Goal: Information Seeking & Learning: Learn about a topic

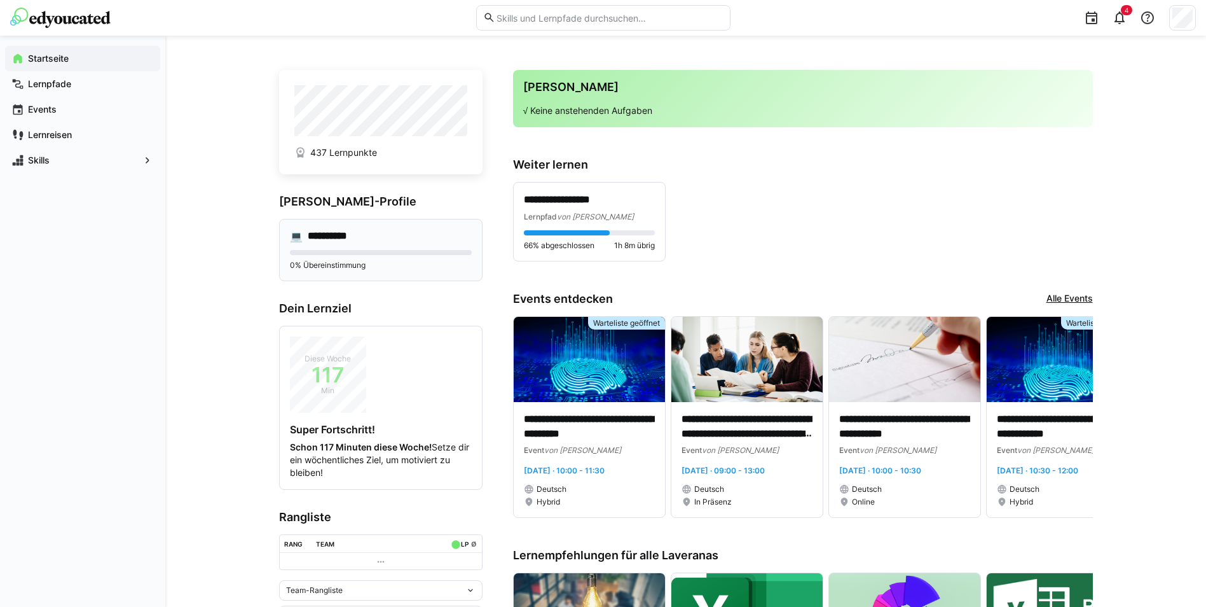
click at [341, 230] on h4 "**********" at bounding box center [337, 236] width 58 height 13
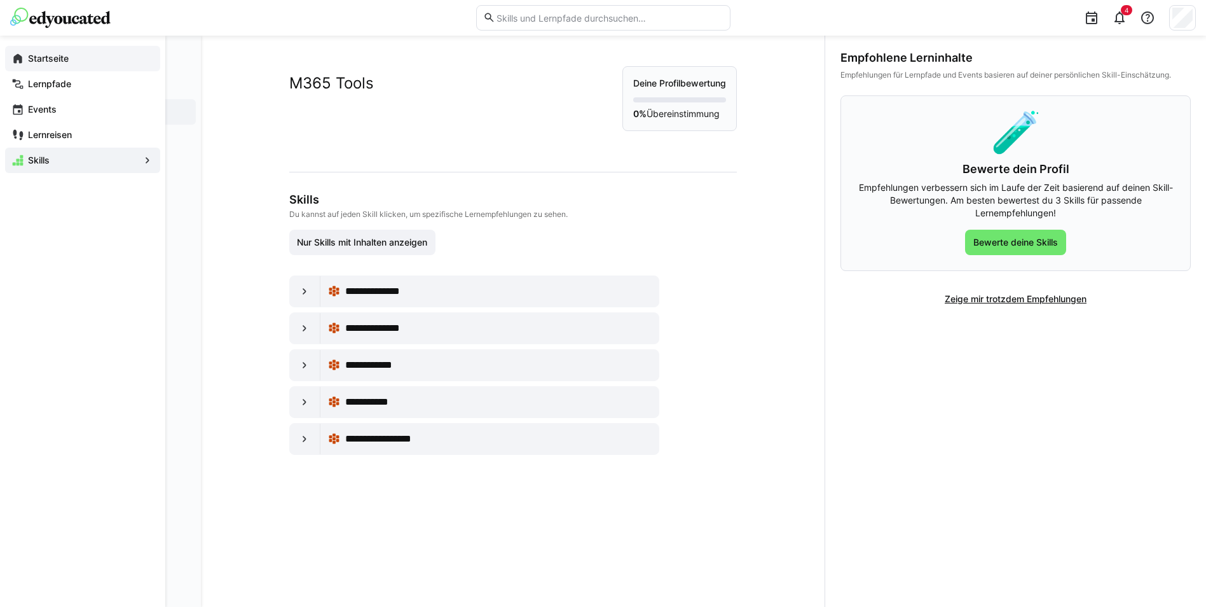
click at [0, 0] on app-navigation-label "Startseite" at bounding box center [0, 0] width 0 height 0
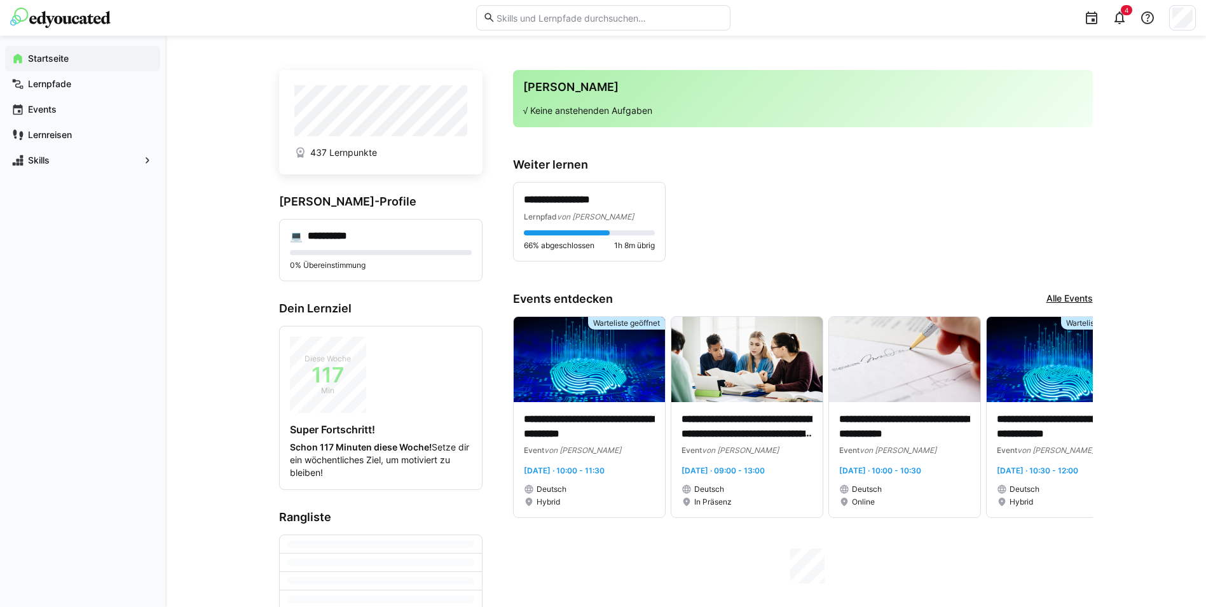
click at [339, 154] on span "437 Lernpunkte" at bounding box center [343, 152] width 67 height 13
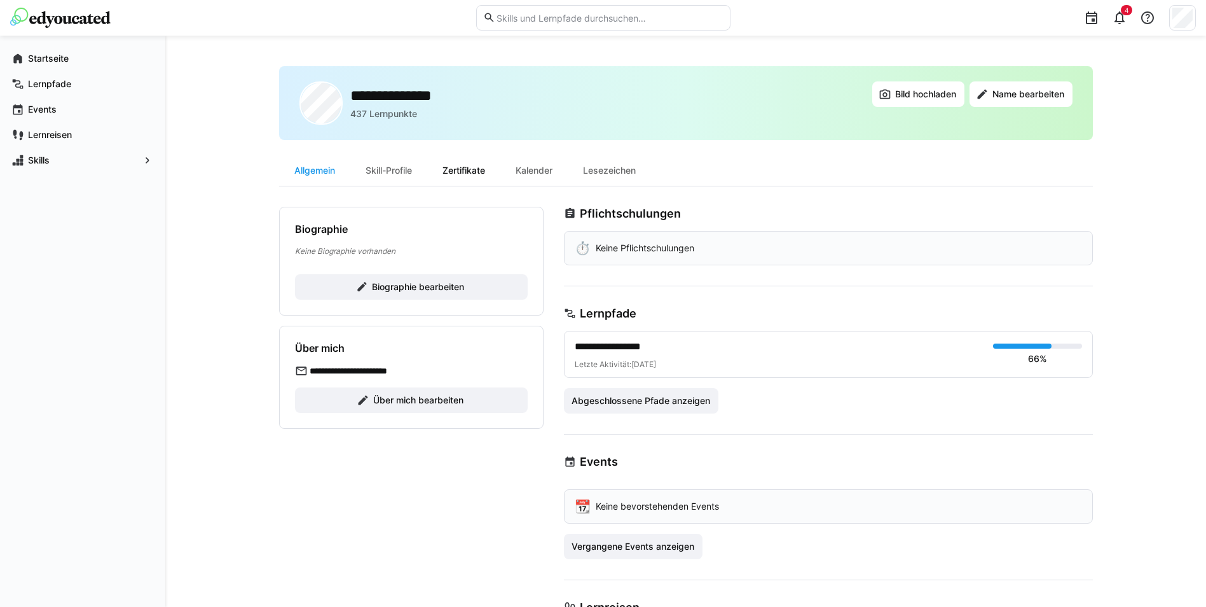
click at [486, 174] on div "Zertifikate" at bounding box center [463, 170] width 73 height 31
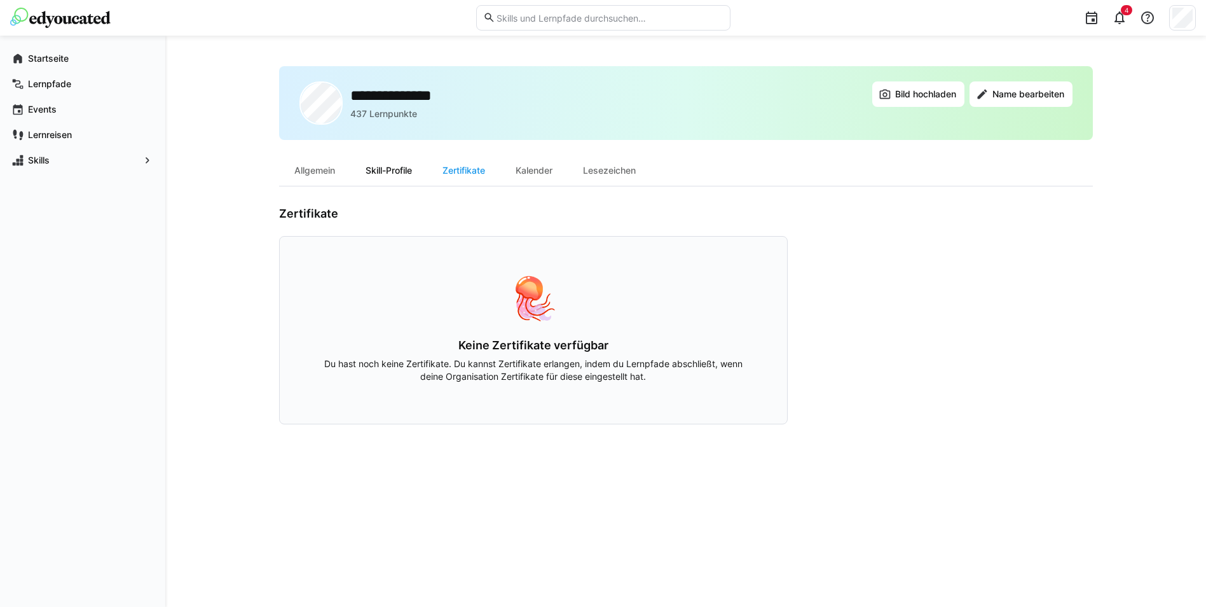
click at [413, 179] on div "Skill-Profile" at bounding box center [388, 170] width 77 height 31
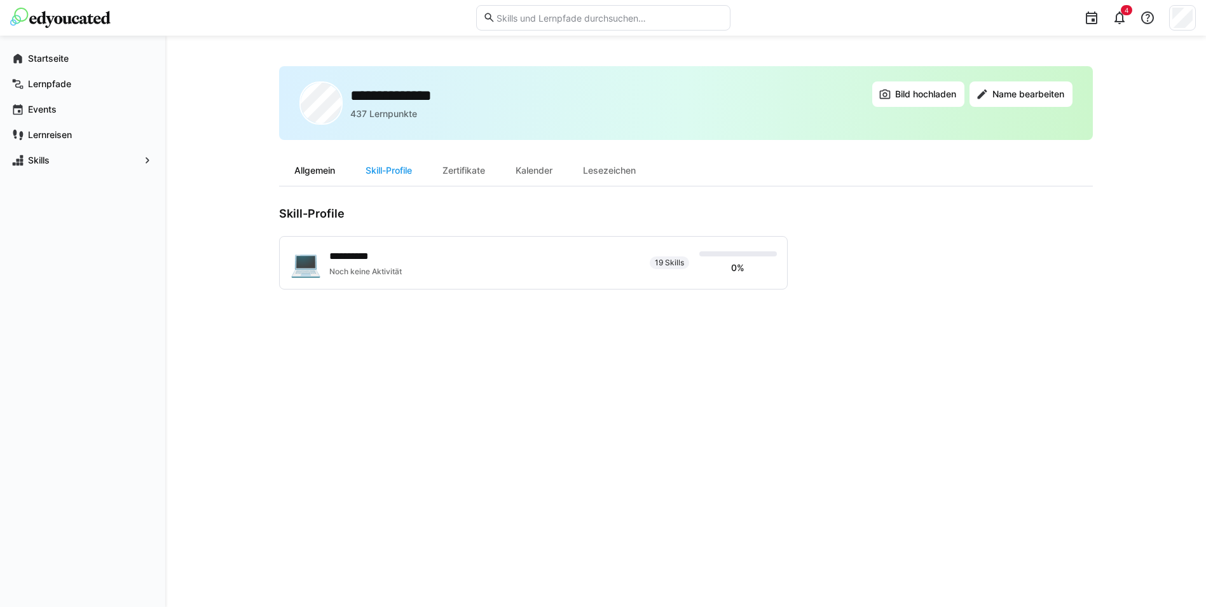
click at [324, 179] on div "Allgemein" at bounding box center [314, 170] width 71 height 31
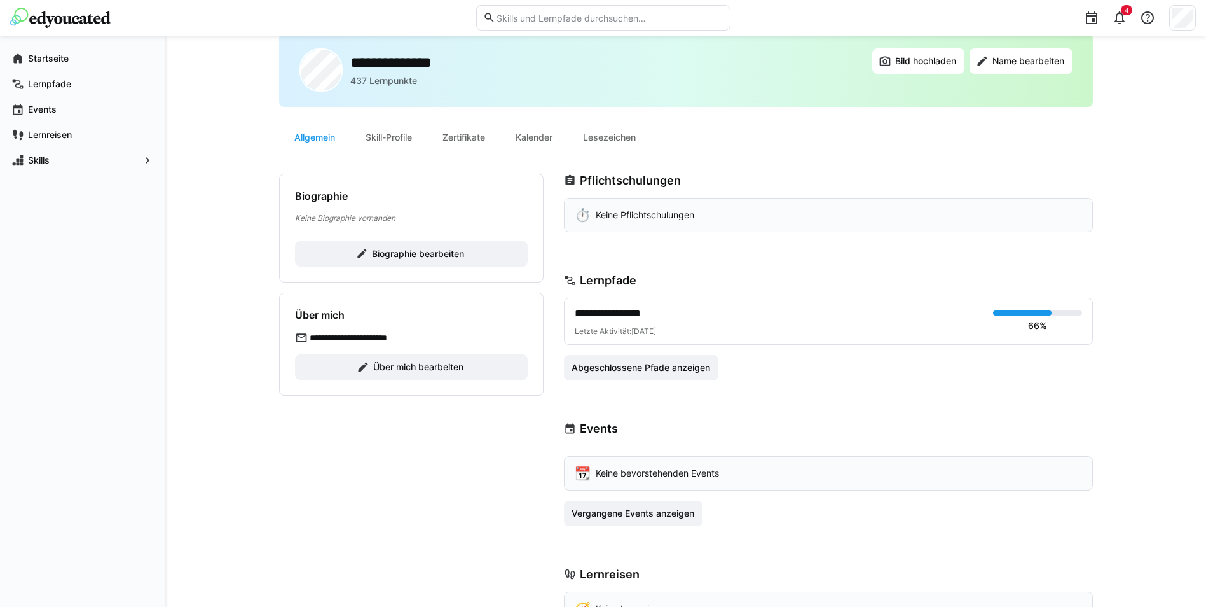
scroll to position [64, 0]
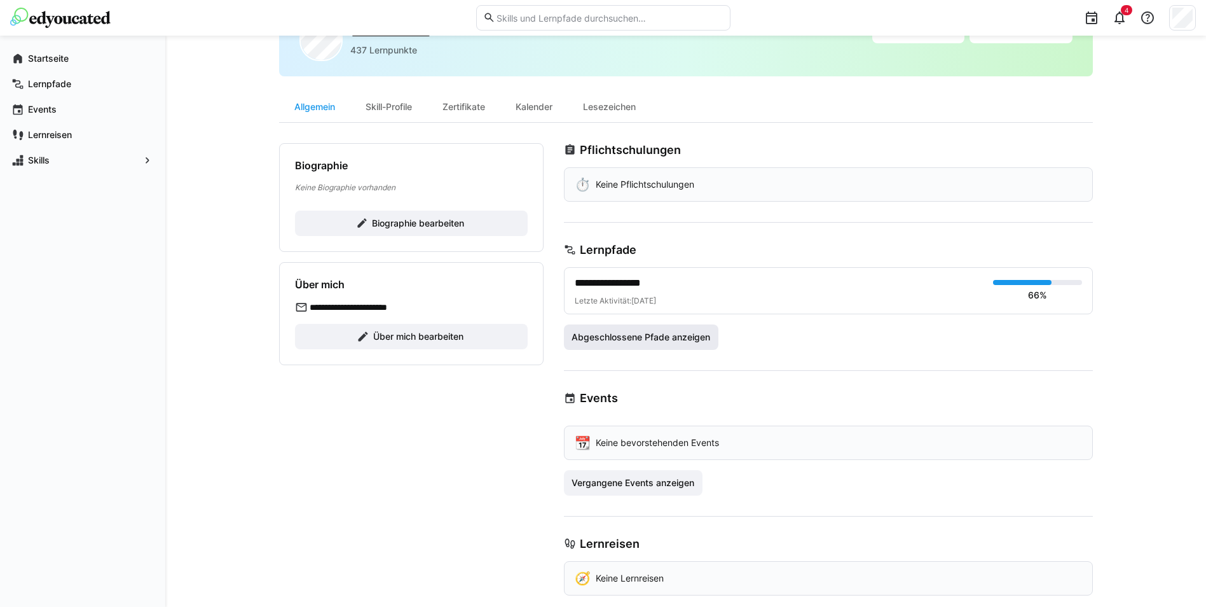
click at [663, 333] on span "Abgeschlossene Pfade anzeigen" at bounding box center [641, 337] width 142 height 13
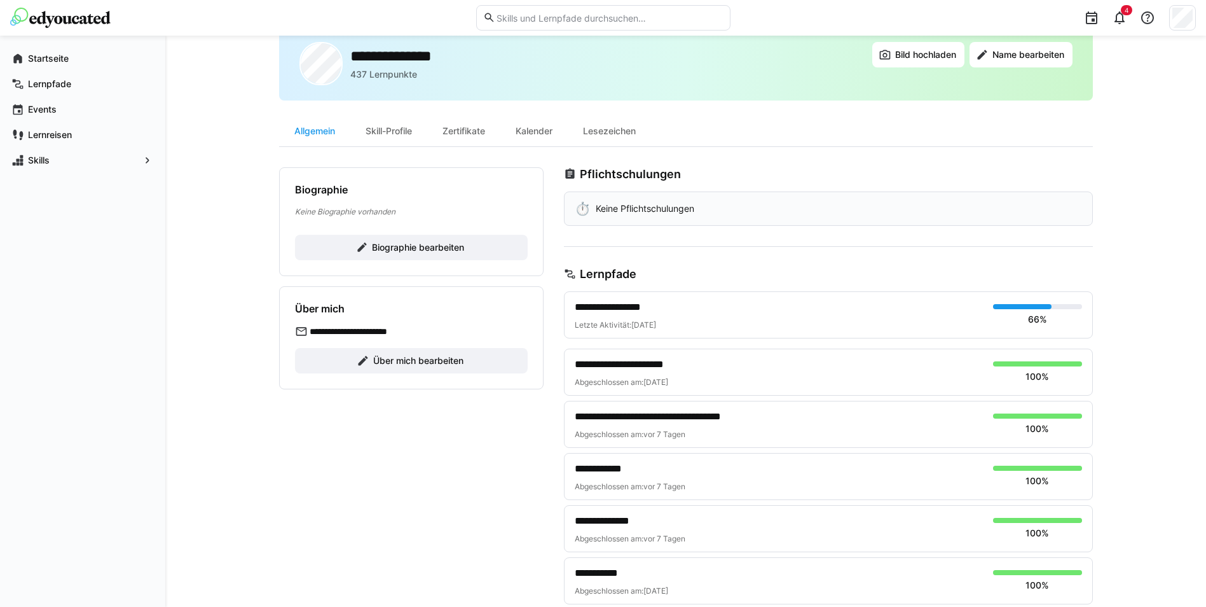
scroll to position [0, 0]
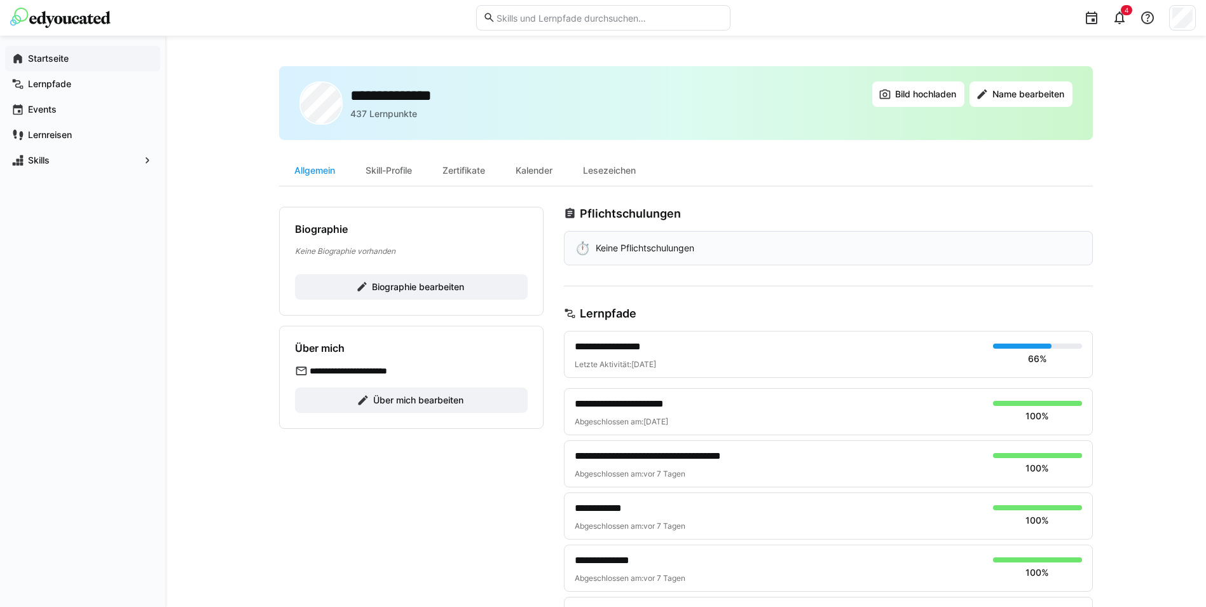
click at [77, 62] on span "Startseite" at bounding box center [90, 58] width 128 height 13
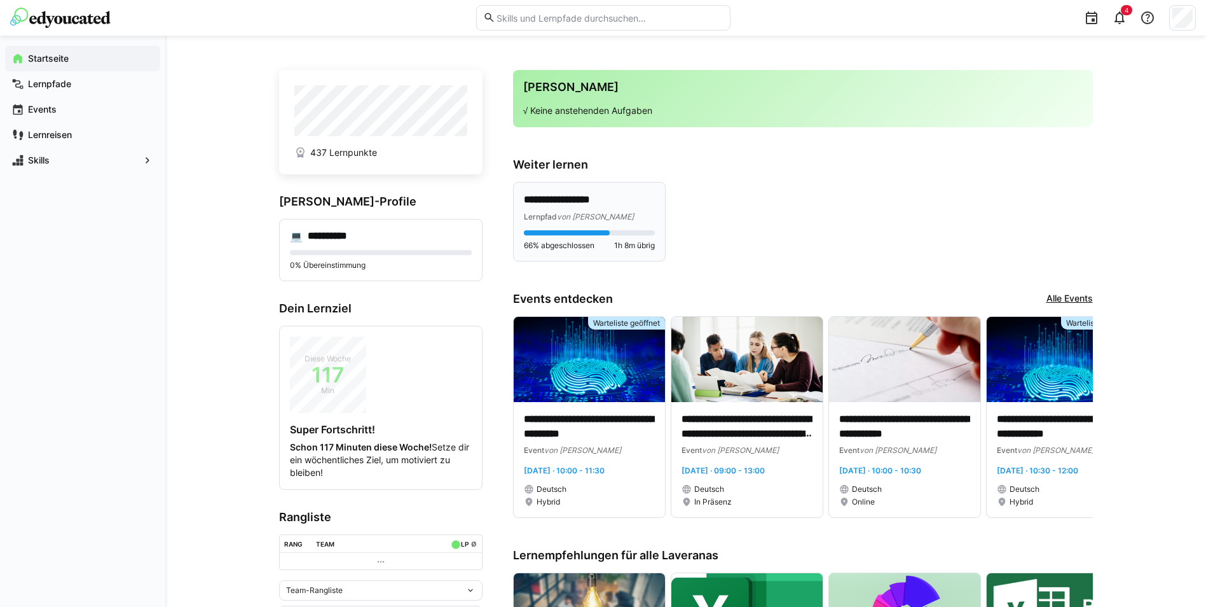
click at [616, 202] on p "**********" at bounding box center [589, 200] width 131 height 15
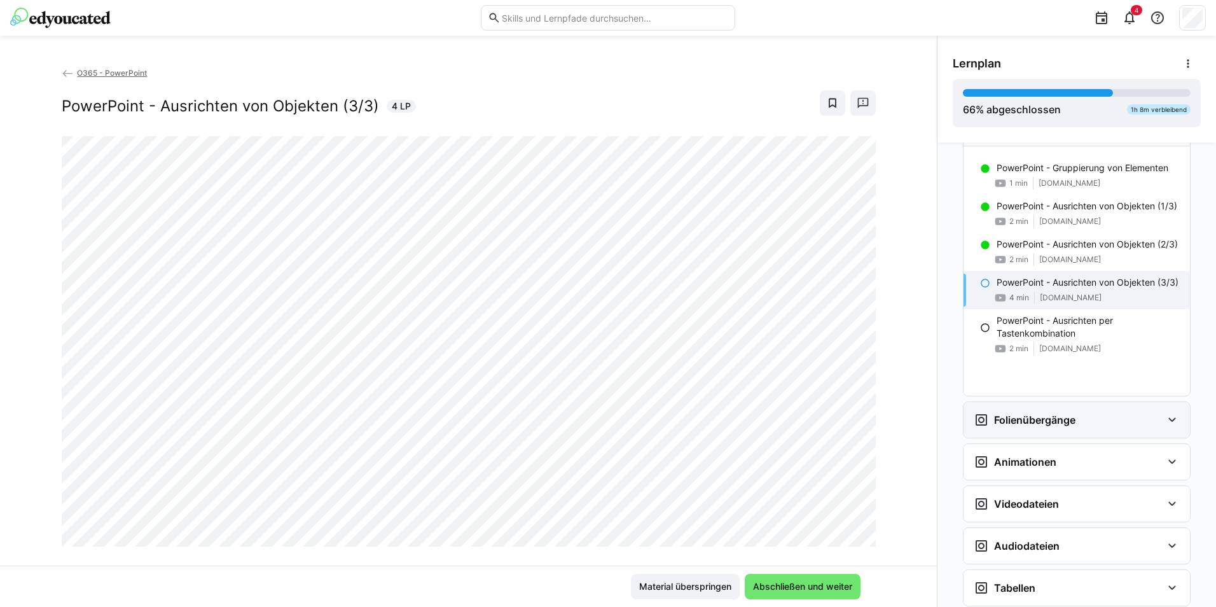
scroll to position [1006, 0]
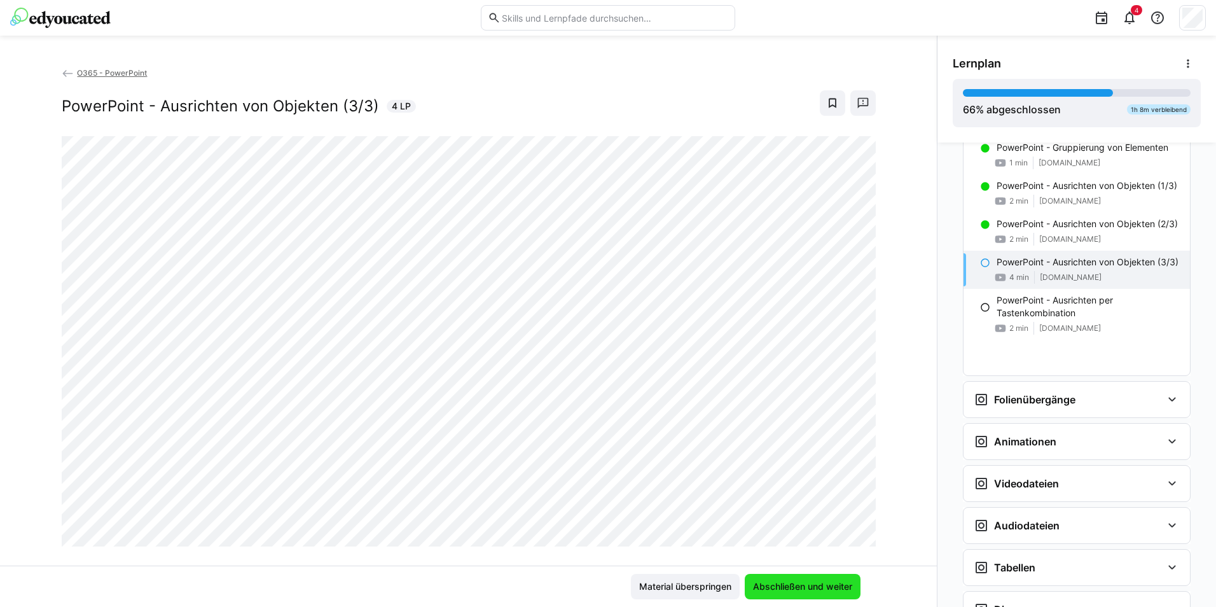
click at [841, 591] on span "Abschließen und weiter" at bounding box center [802, 586] width 103 height 13
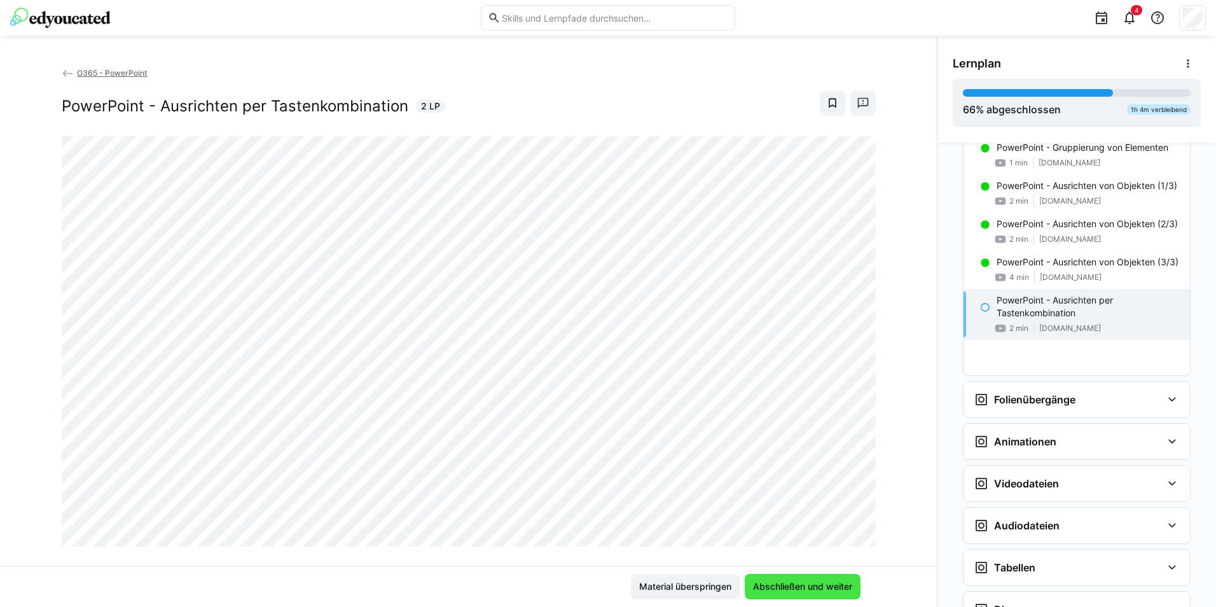
click at [786, 579] on span "Abschließen und weiter" at bounding box center [803, 585] width 116 height 25
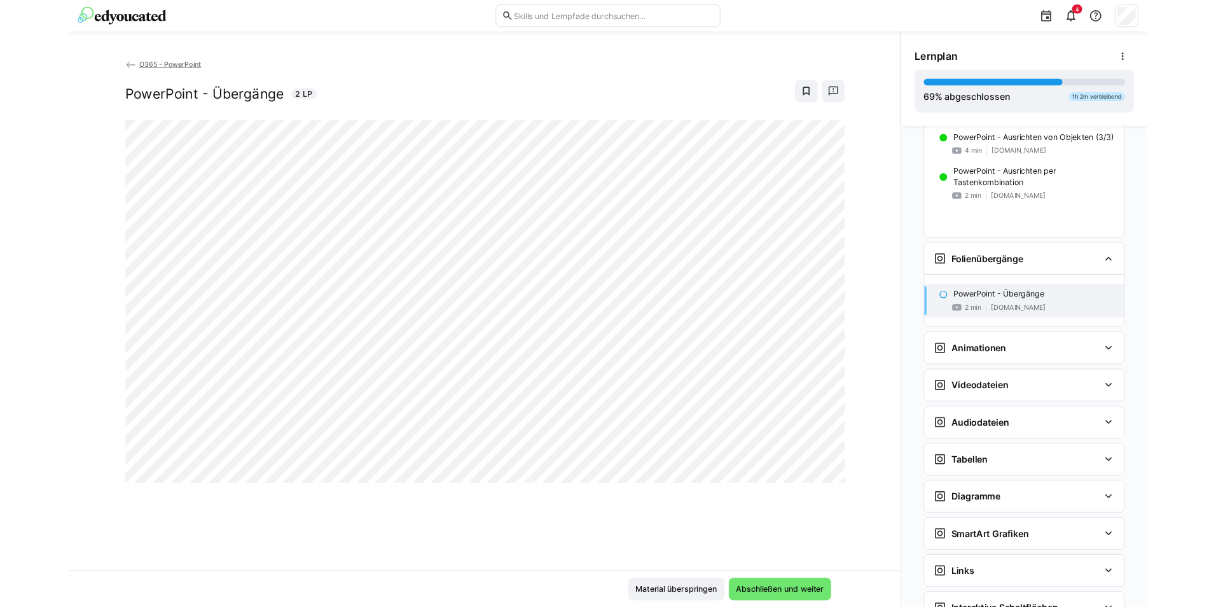
scroll to position [1171, 0]
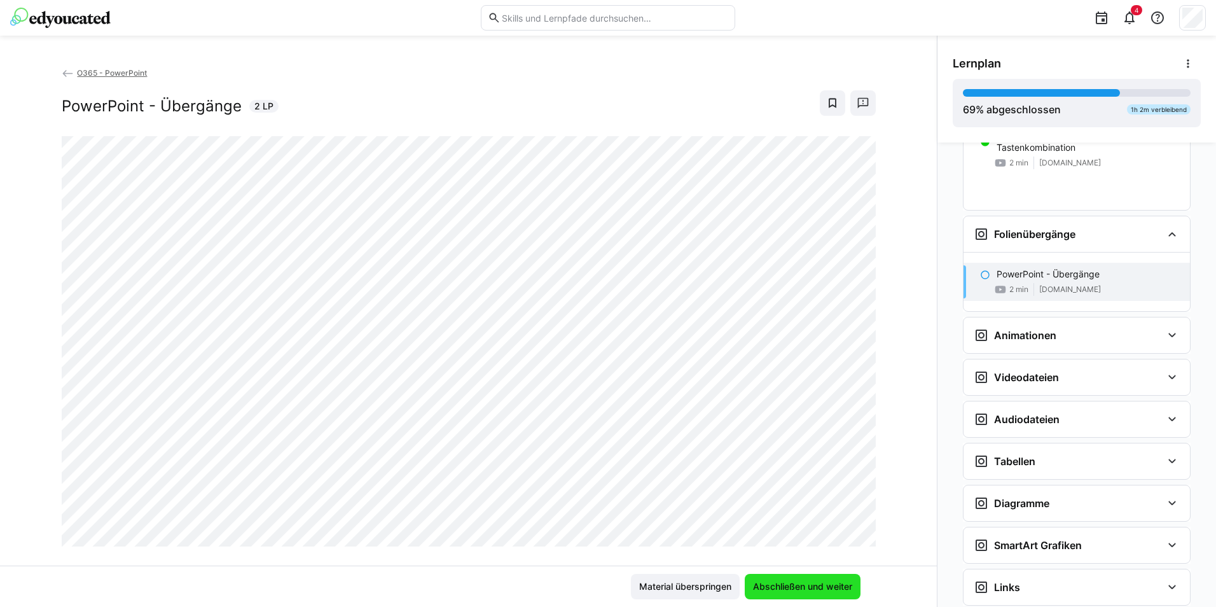
click at [810, 577] on span "Abschließen und weiter" at bounding box center [803, 585] width 116 height 25
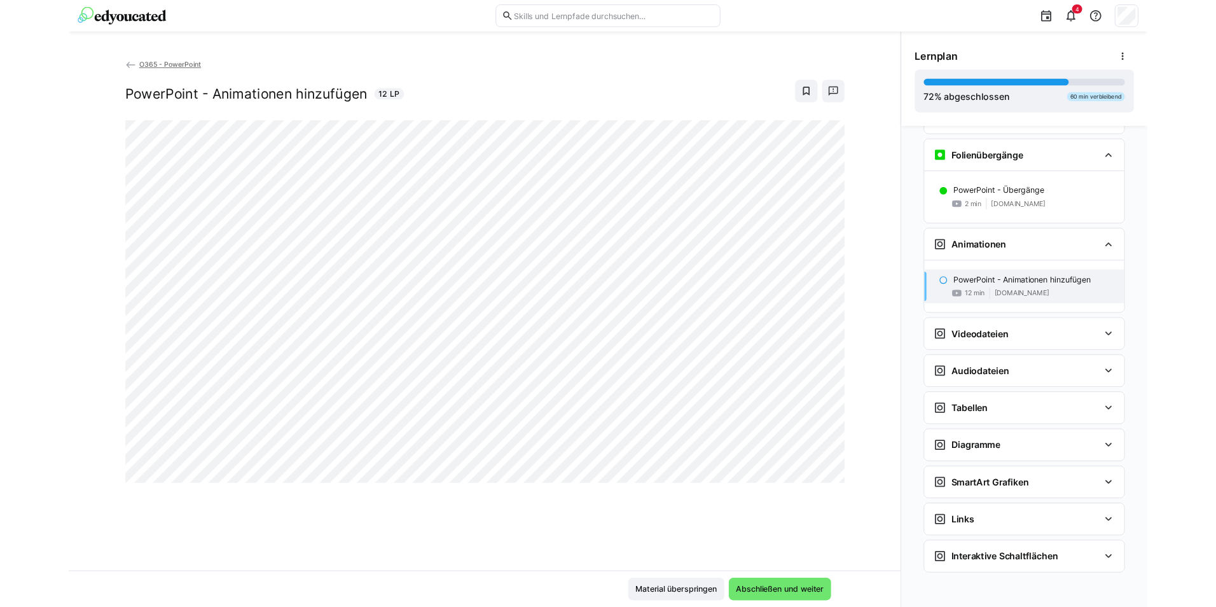
scroll to position [1230, 0]
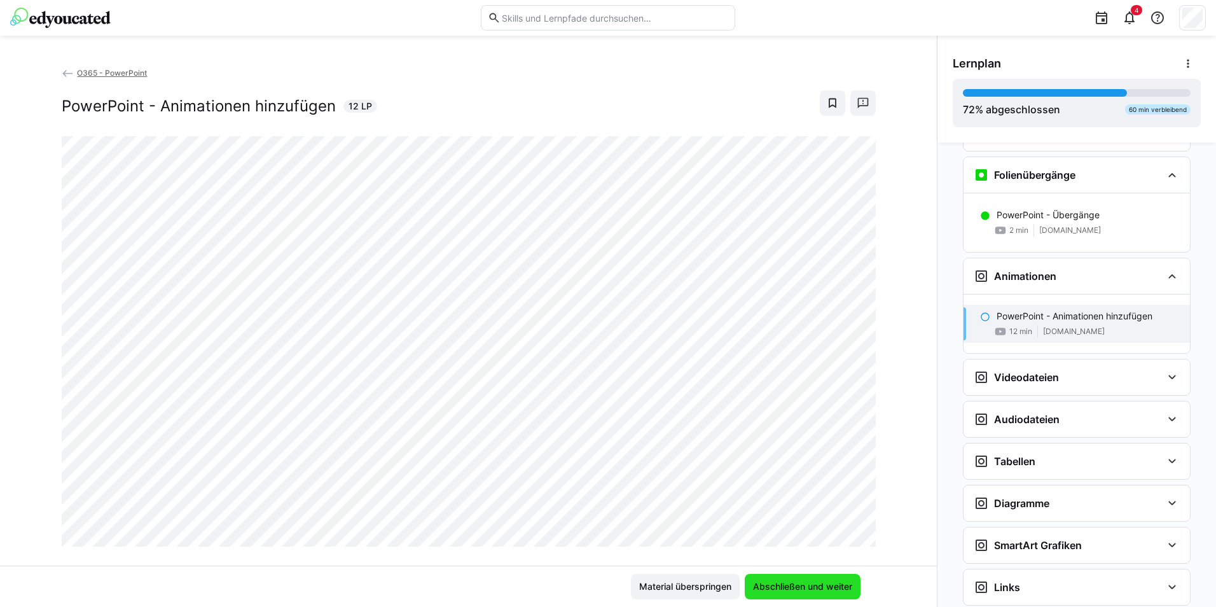
click at [828, 591] on span "Abschließen und weiter" at bounding box center [802, 586] width 103 height 13
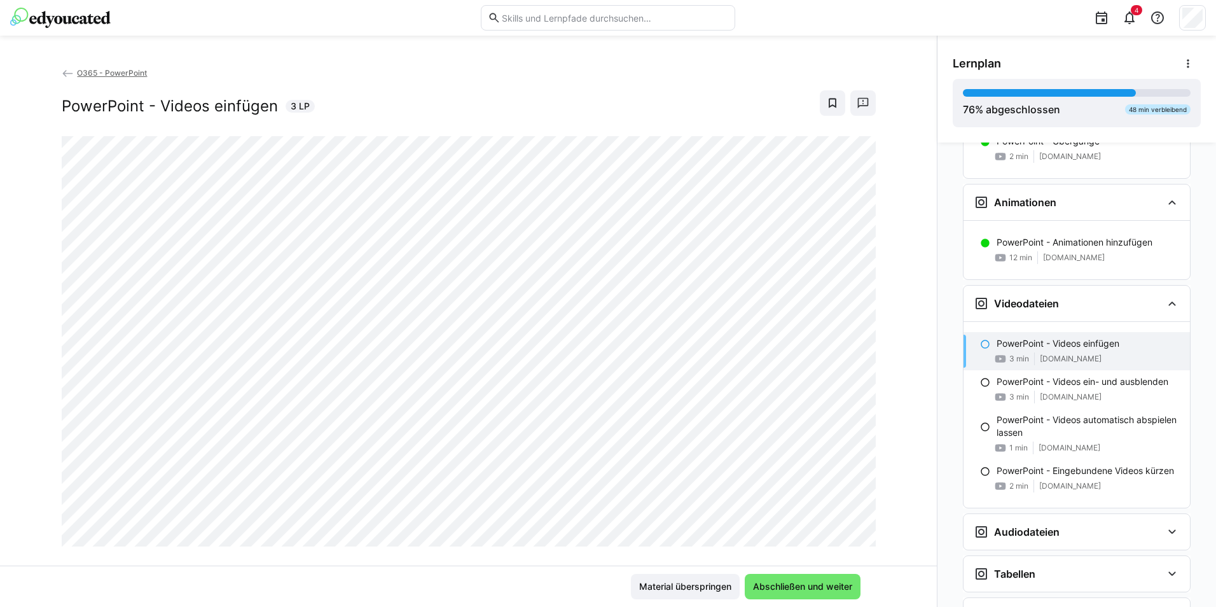
scroll to position [1310, 0]
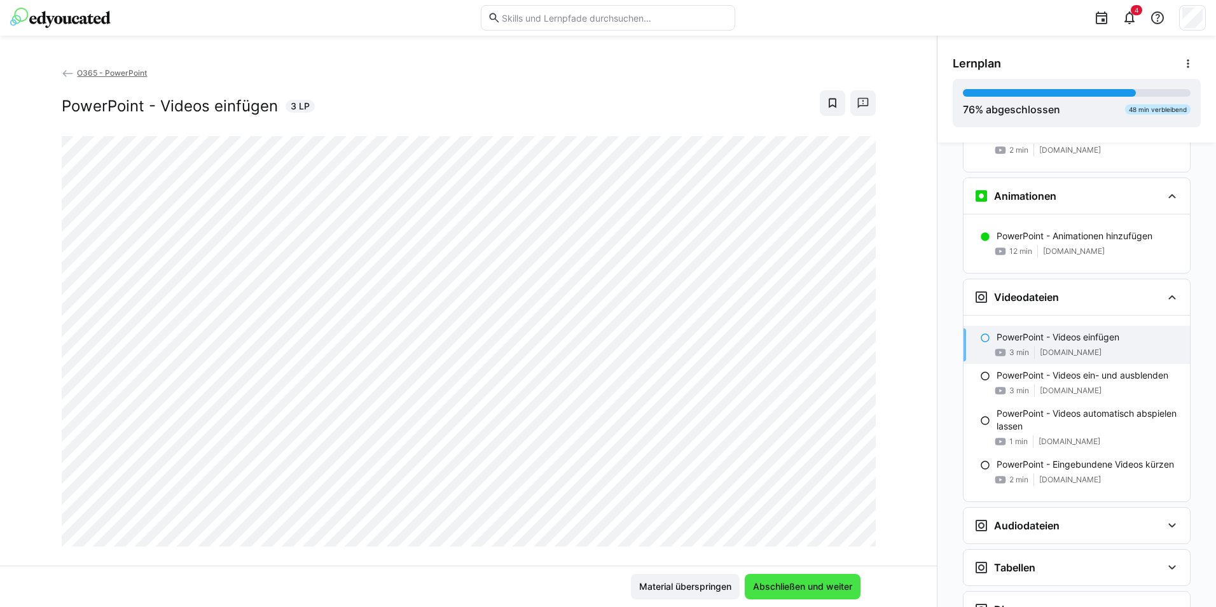
click at [798, 587] on span "Abschließen und weiter" at bounding box center [802, 586] width 103 height 13
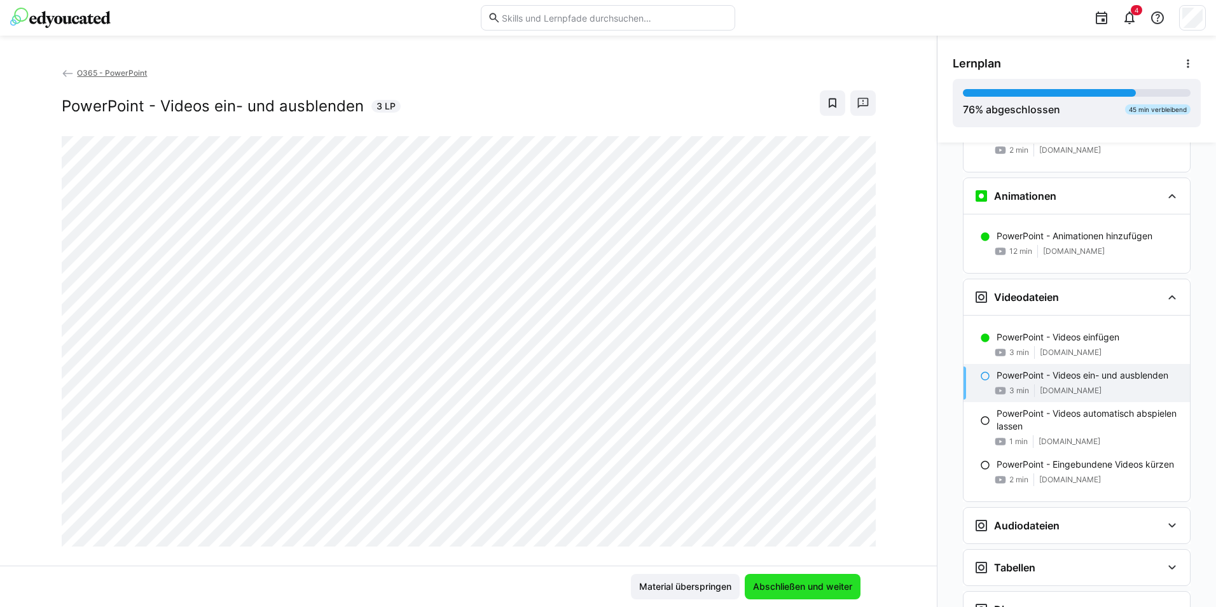
click at [776, 583] on span "Abschließen und weiter" at bounding box center [802, 586] width 103 height 13
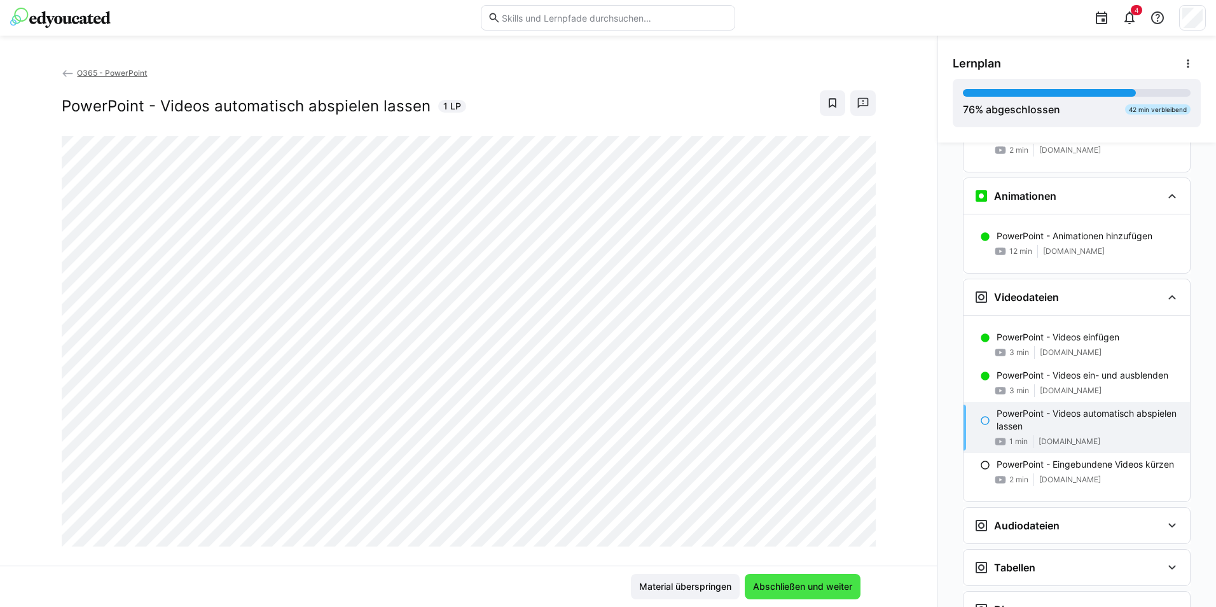
click at [834, 598] on span "Abschließen und weiter" at bounding box center [803, 585] width 116 height 25
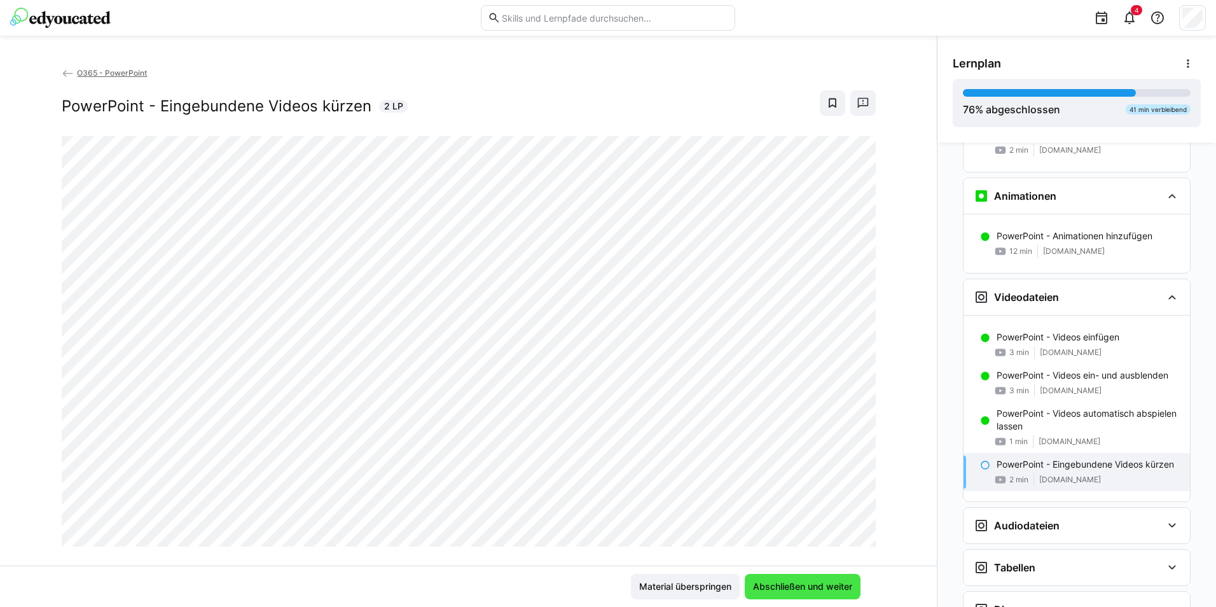
click at [814, 593] on span "Abschließen und weiter" at bounding box center [803, 585] width 116 height 25
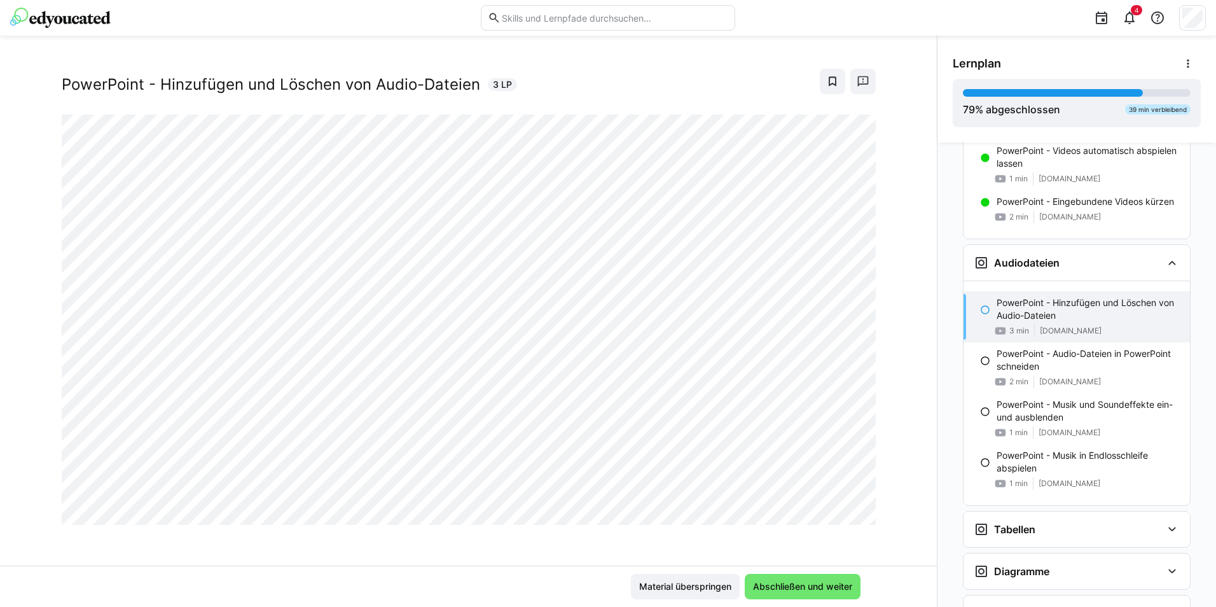
scroll to position [1530, 0]
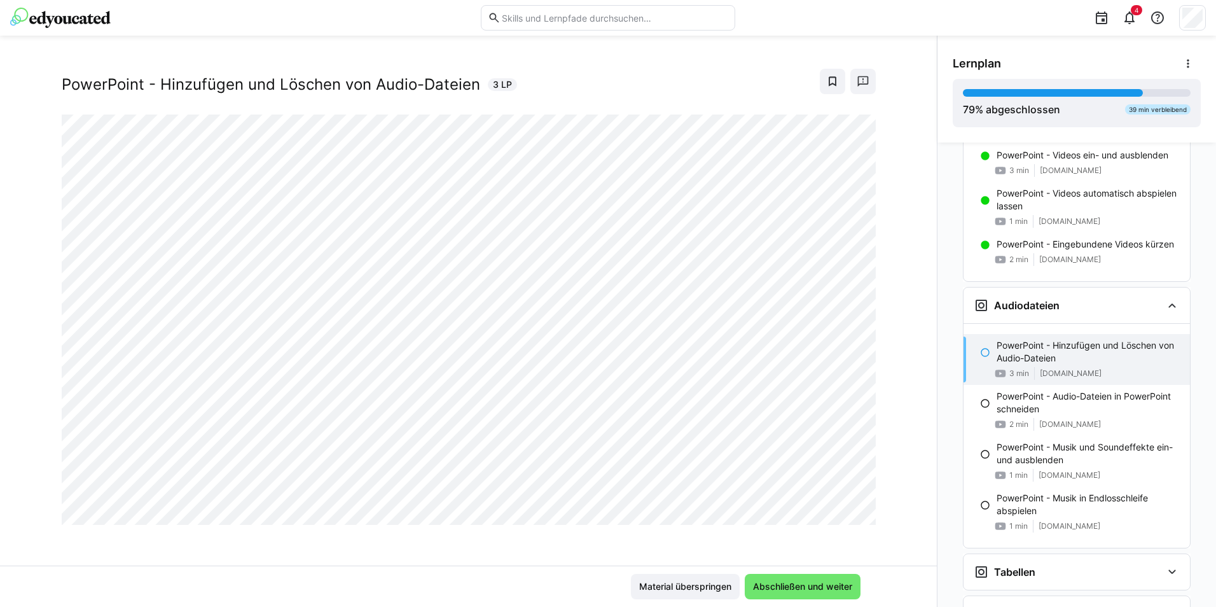
click at [845, 505] on div at bounding box center [860, 510] width 31 height 27
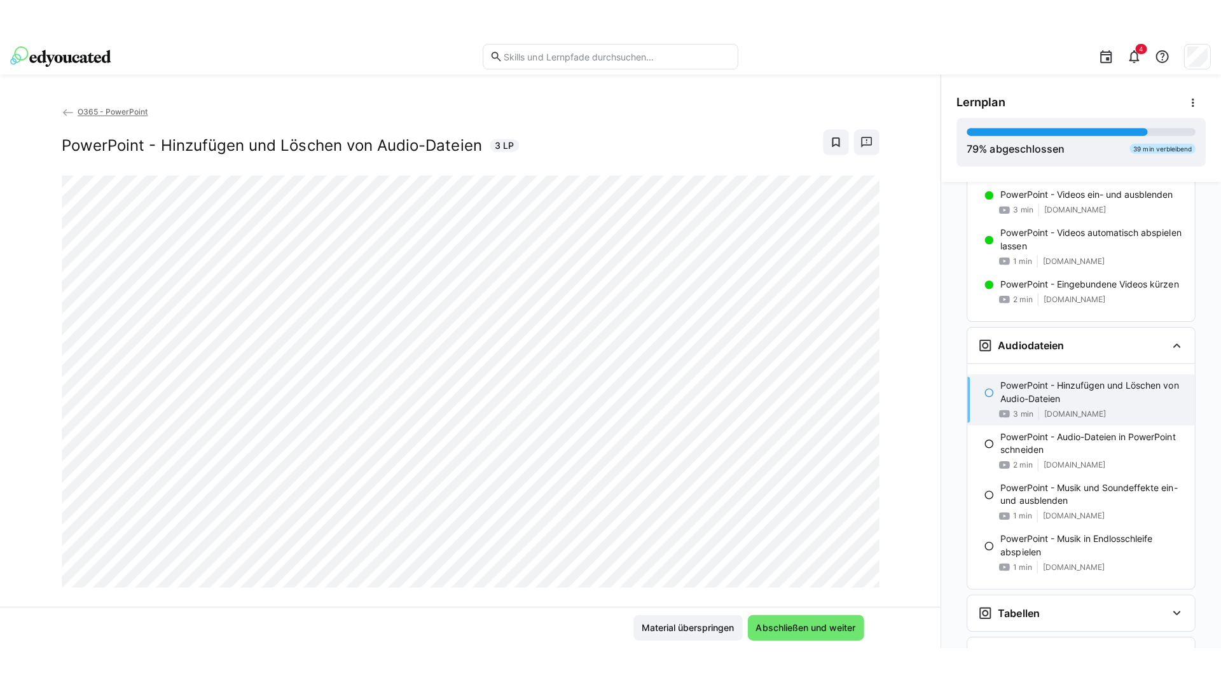
scroll to position [22, 0]
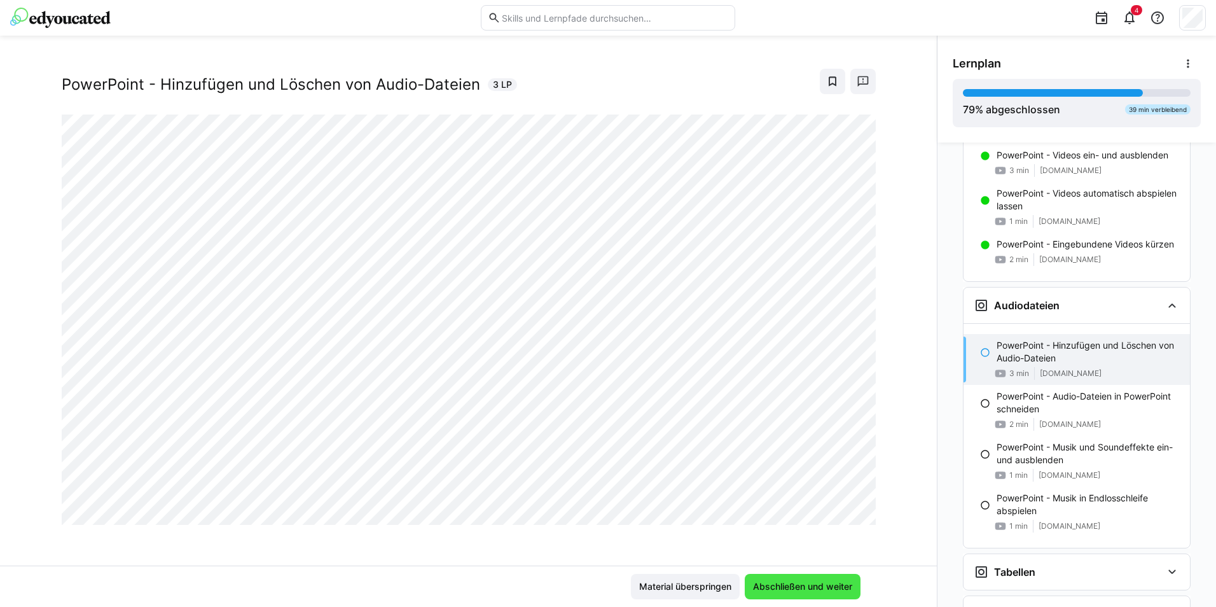
click at [812, 592] on span "Abschließen und weiter" at bounding box center [802, 586] width 103 height 13
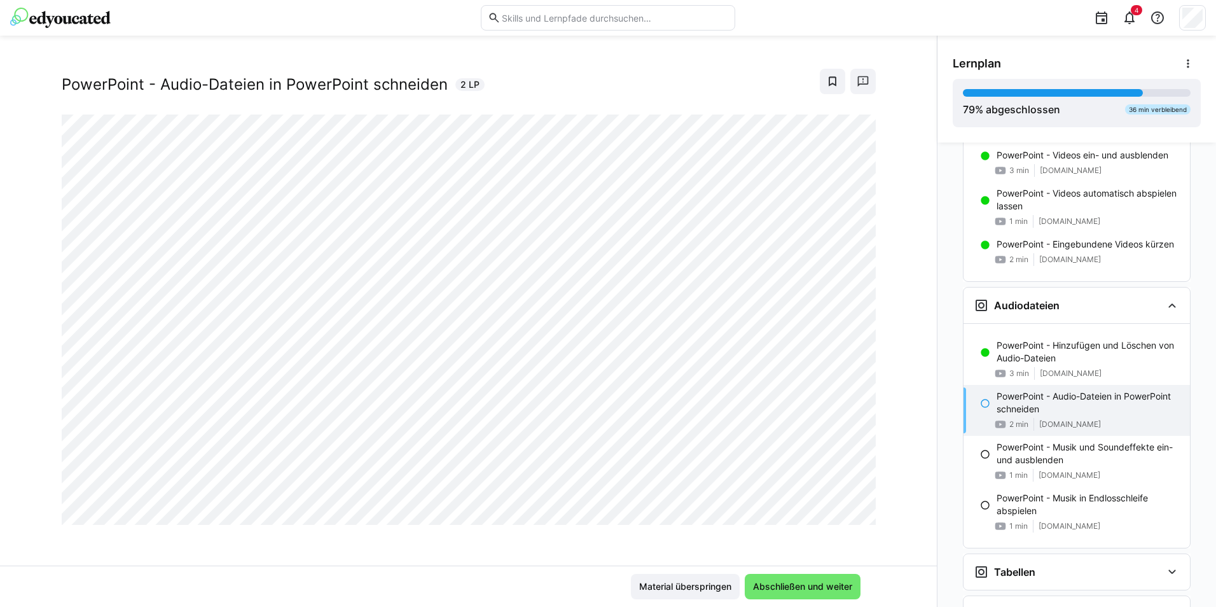
click at [845, 510] on div at bounding box center [860, 510] width 31 height 27
click at [845, 514] on div at bounding box center [860, 510] width 31 height 27
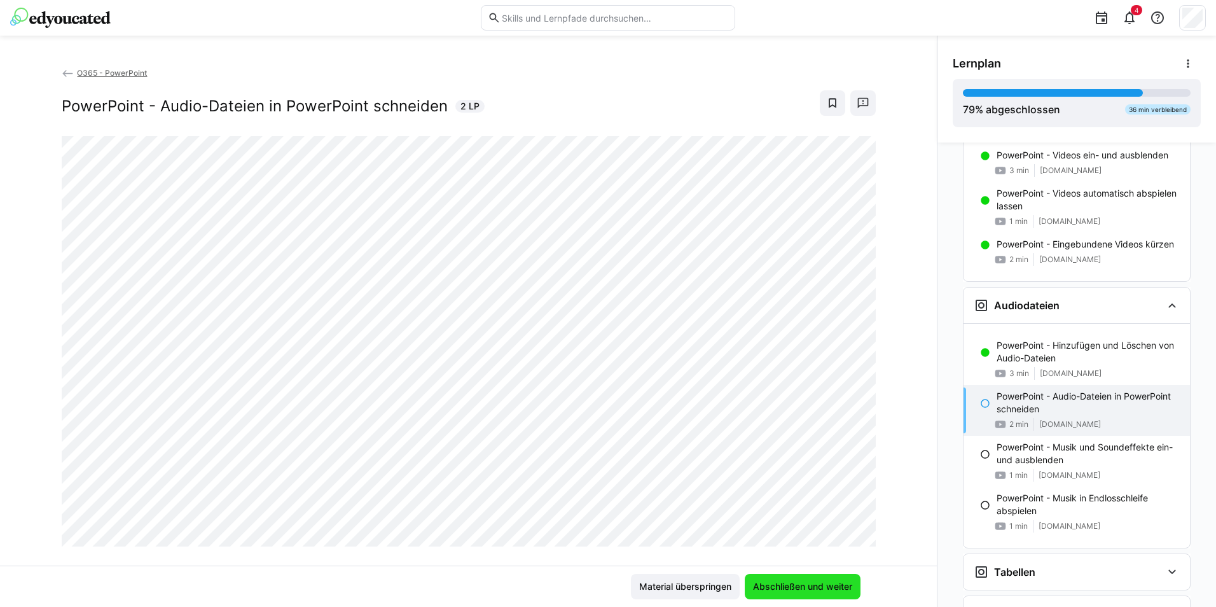
click at [785, 577] on span "Abschließen und weiter" at bounding box center [803, 585] width 116 height 25
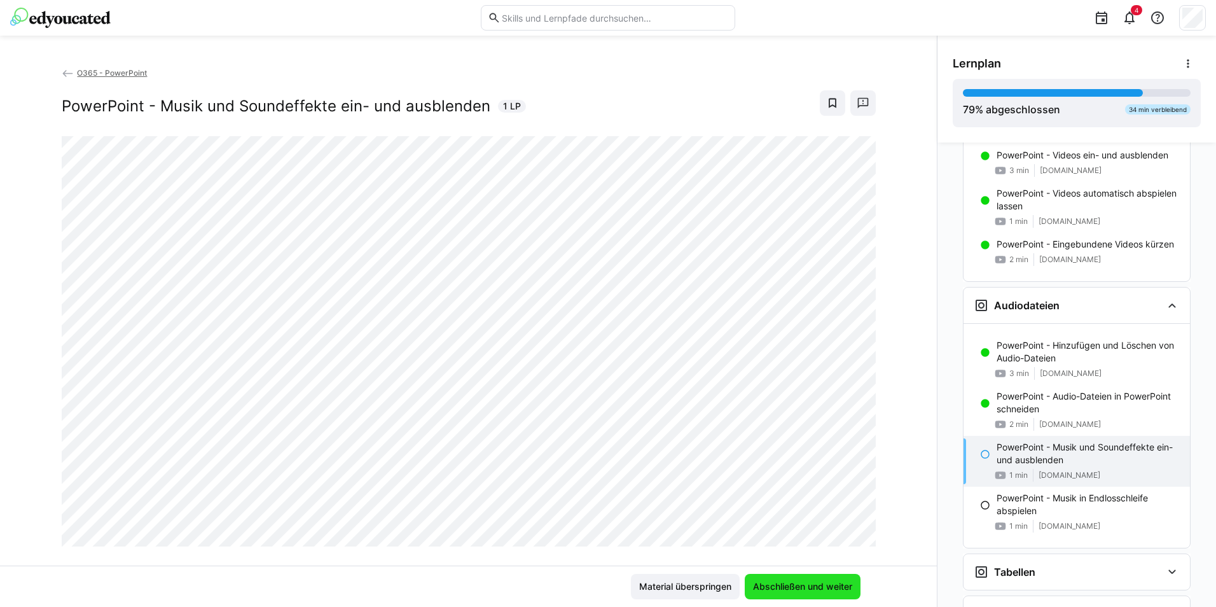
click at [818, 584] on span "Abschließen und weiter" at bounding box center [802, 586] width 103 height 13
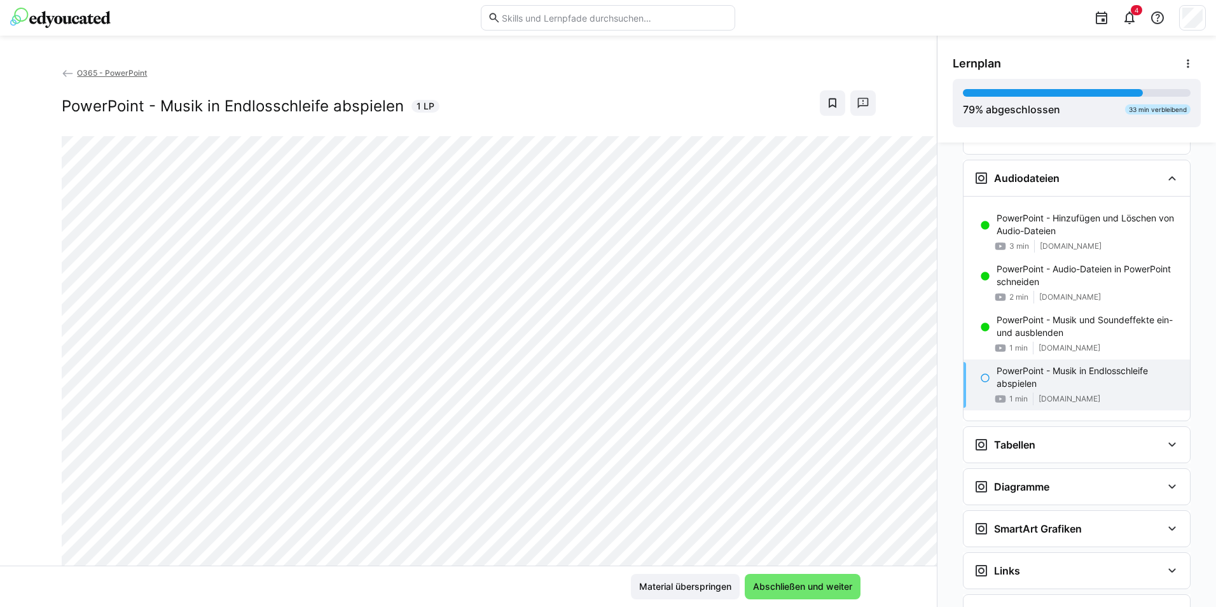
scroll to position [1641, 0]
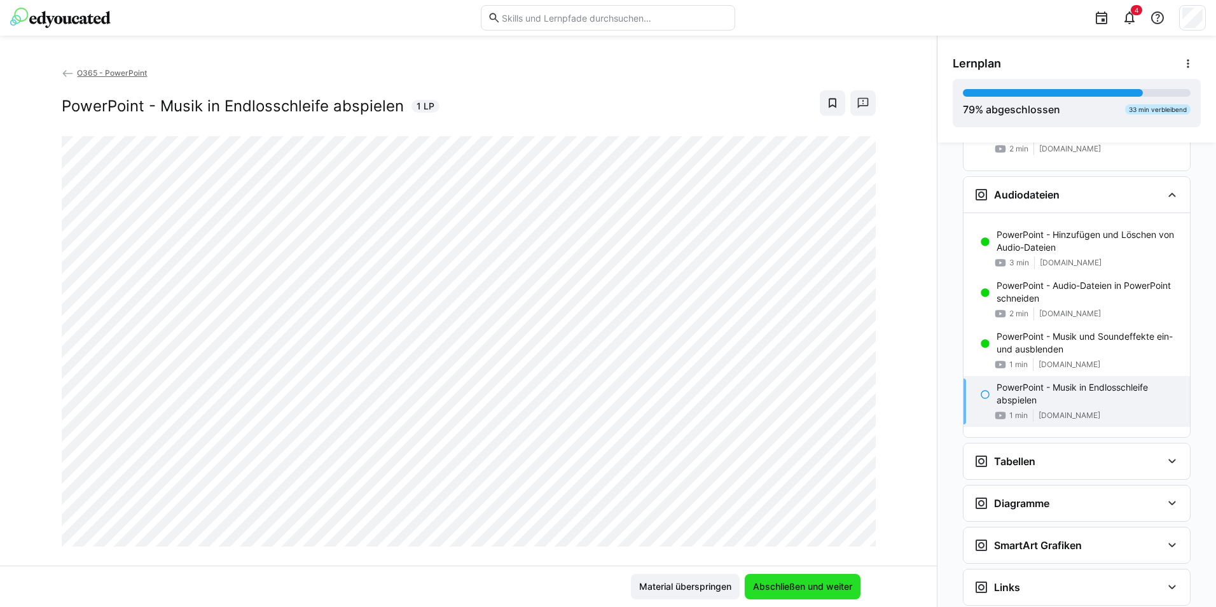
click at [816, 583] on span "Abschließen und weiter" at bounding box center [802, 586] width 103 height 13
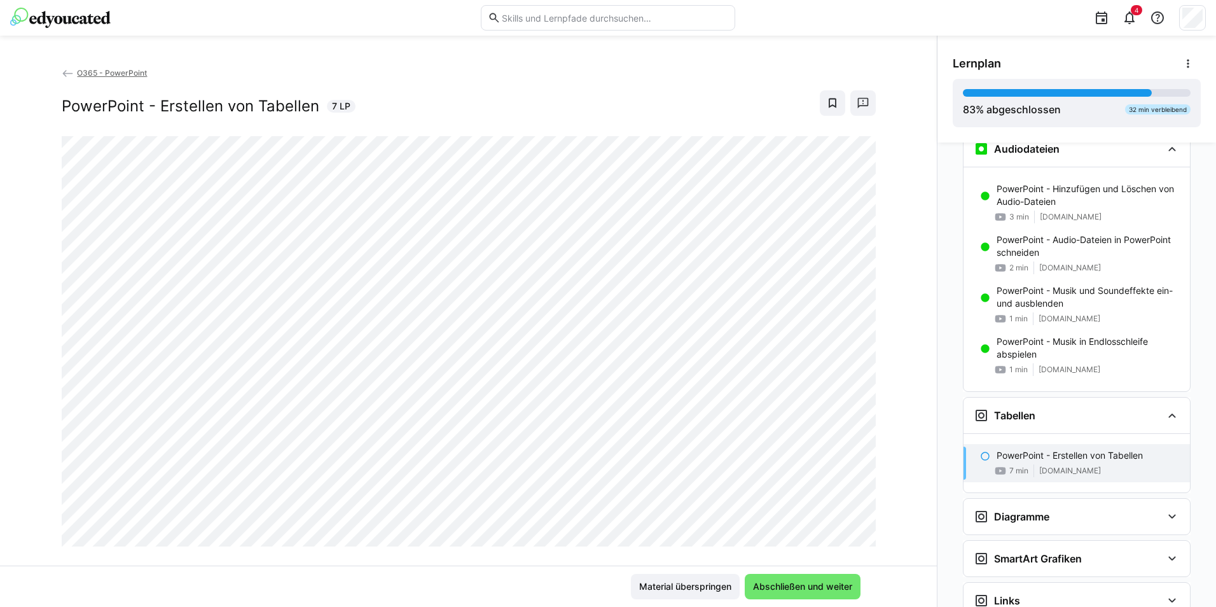
scroll to position [1721, 0]
